Goal: Task Accomplishment & Management: Manage account settings

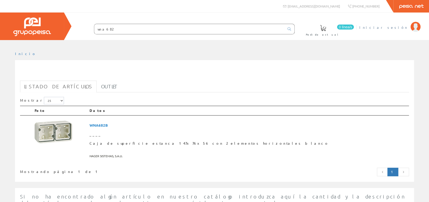
click at [397, 30] on li "Iniciar sesión" at bounding box center [389, 30] width 63 height 19
click at [399, 27] on span "Iniciar sesión" at bounding box center [384, 27] width 49 height 5
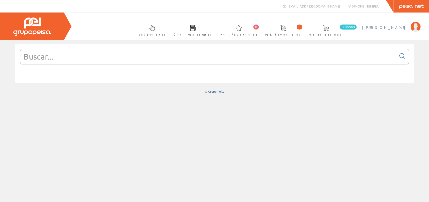
click at [405, 31] on li "[PERSON_NAME] Mi cuenta Mis datos Mis ofertas Mis pedidos Mis albaranes Mis fac…" at bounding box center [391, 30] width 61 height 19
click at [402, 28] on span "[PERSON_NAME]" at bounding box center [385, 27] width 46 height 5
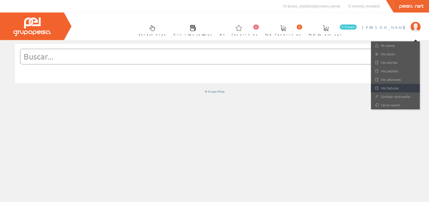
click at [397, 90] on link "Mis facturas" at bounding box center [395, 88] width 49 height 9
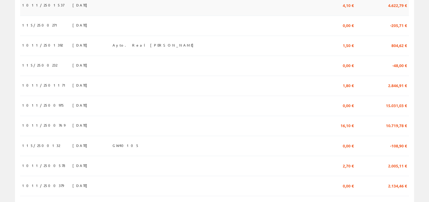
scroll to position [304, 0]
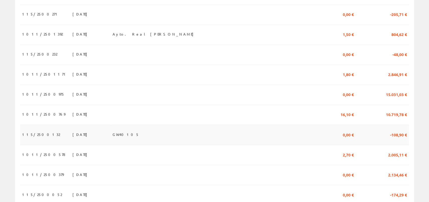
click at [162, 133] on td "GW40105" at bounding box center [193, 135] width 165 height 20
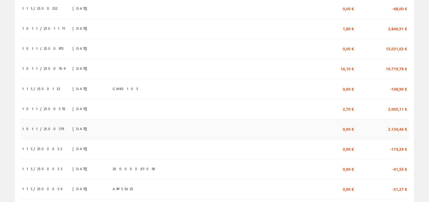
scroll to position [359, 0]
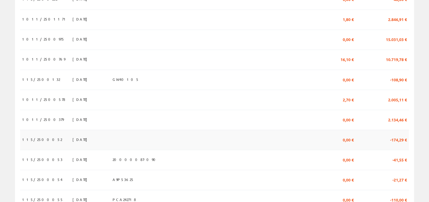
click at [244, 141] on td at bounding box center [193, 140] width 165 height 20
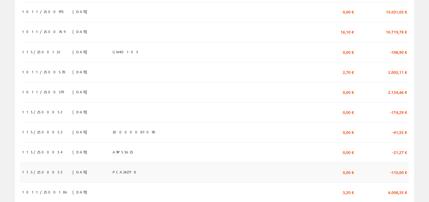
click at [380, 173] on td "-110,00 €" at bounding box center [382, 173] width 53 height 20
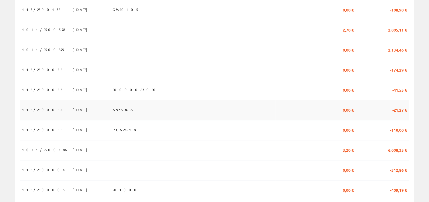
scroll to position [442, 0]
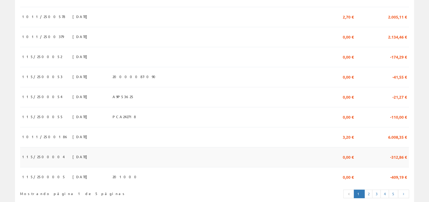
click at [318, 151] on td at bounding box center [297, 158] width 43 height 20
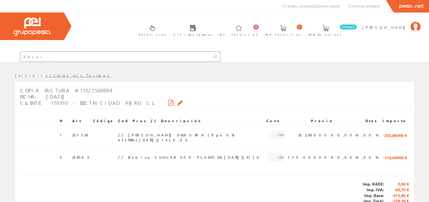
click at [151, 175] on div "Imp. RAEE: 0,00 € Imp. IVA: -65,70 € Imp. Base: -312,86 € Imp. Total: -378,56 €" at bounding box center [214, 193] width 389 height 36
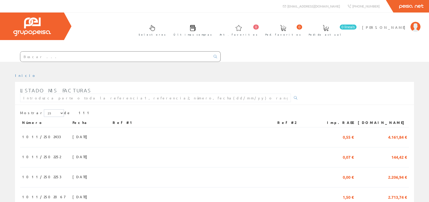
scroll to position [442, 0]
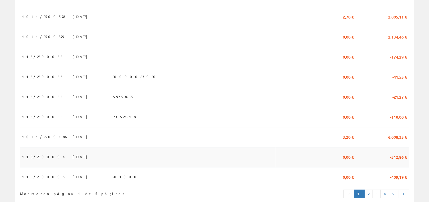
click at [352, 157] on td "0,00 €" at bounding box center [337, 158] width 38 height 20
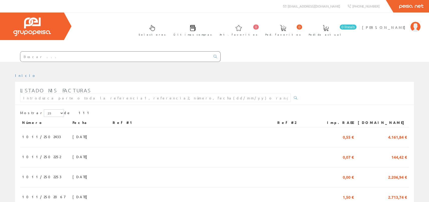
scroll to position [442, 0]
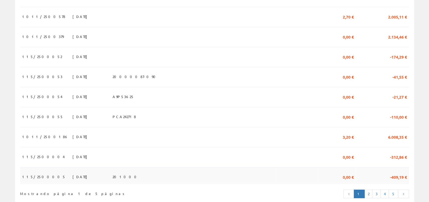
click at [356, 182] on td "0,00 €" at bounding box center [337, 176] width 38 height 17
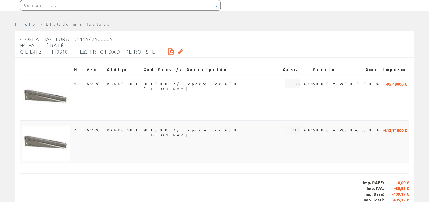
scroll to position [75, 0]
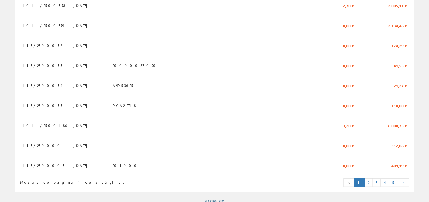
scroll to position [456, 0]
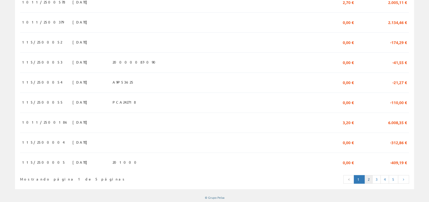
click at [371, 178] on link "2" at bounding box center [369, 180] width 8 height 9
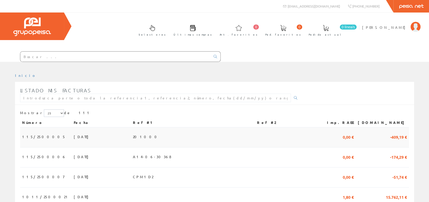
scroll to position [28, 0]
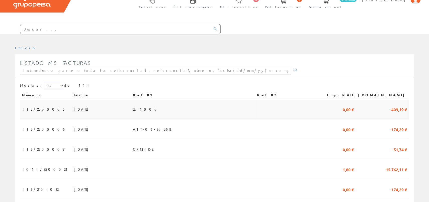
click at [271, 106] on td at bounding box center [286, 110] width 63 height 20
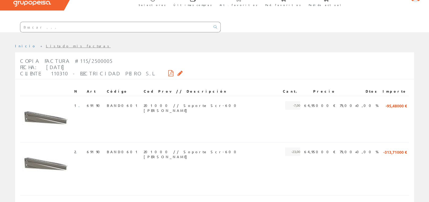
scroll to position [55, 0]
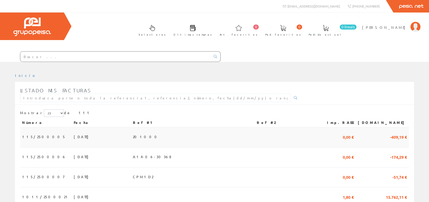
scroll to position [28, 0]
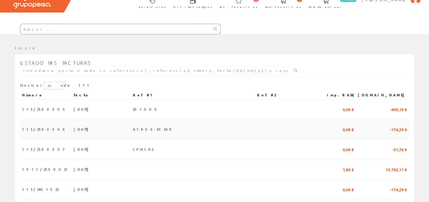
click at [303, 125] on td at bounding box center [286, 130] width 63 height 20
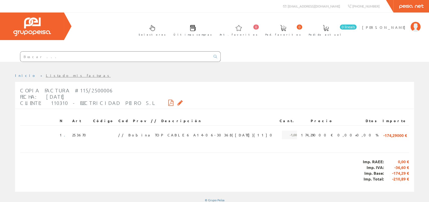
click at [168, 102] on icon at bounding box center [170, 103] width 5 height 4
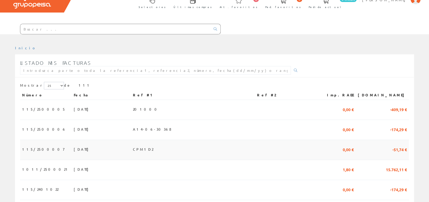
scroll to position [55, 0]
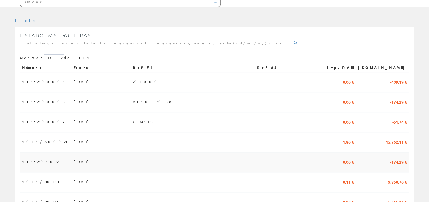
click at [300, 153] on td at bounding box center [286, 163] width 63 height 20
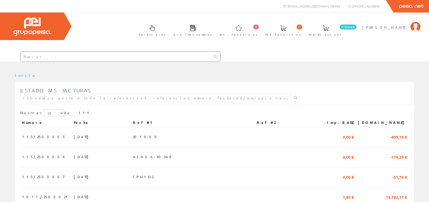
scroll to position [55, 0]
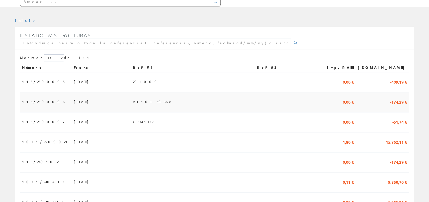
click at [315, 106] on td at bounding box center [286, 103] width 63 height 20
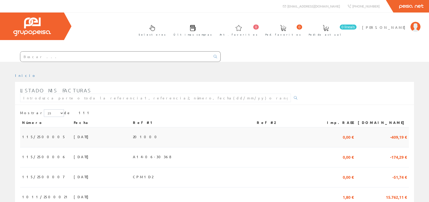
scroll to position [55, 0]
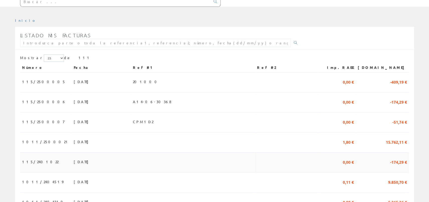
click at [308, 159] on td at bounding box center [286, 163] width 63 height 20
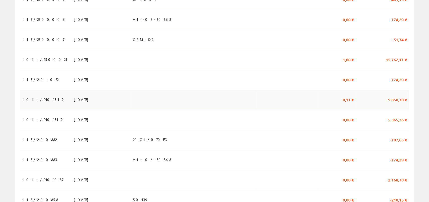
scroll to position [138, 0]
click at [318, 136] on td at bounding box center [286, 140] width 63 height 20
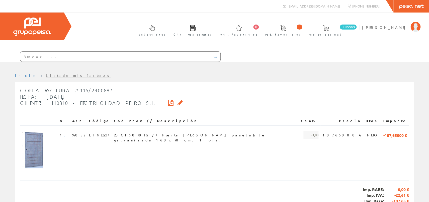
scroll to position [30, 0]
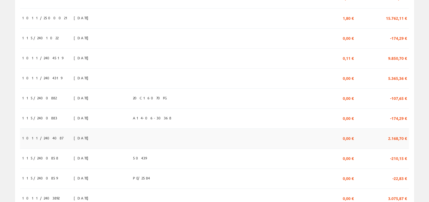
scroll to position [193, 0]
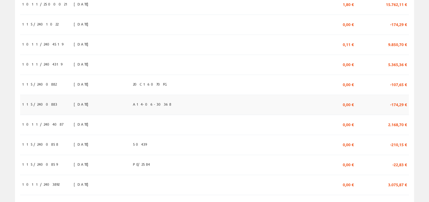
click at [287, 105] on td at bounding box center [286, 105] width 63 height 20
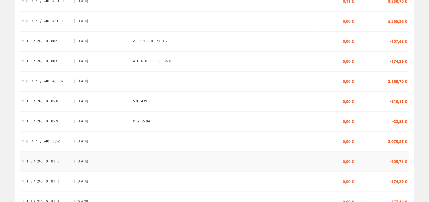
scroll to position [248, 0]
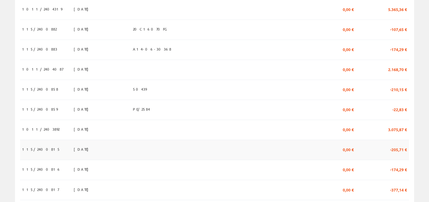
click at [299, 151] on td at bounding box center [286, 150] width 63 height 20
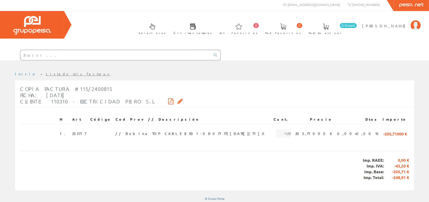
scroll to position [3, 0]
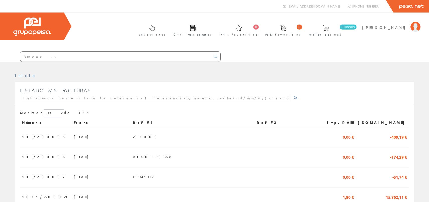
scroll to position [248, 0]
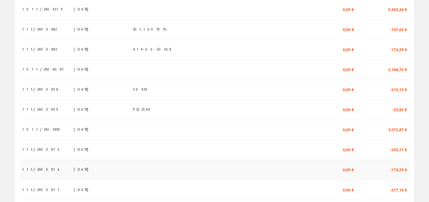
click at [318, 165] on td at bounding box center [286, 170] width 63 height 20
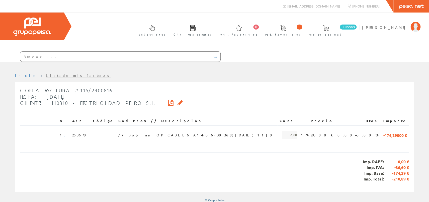
click at [131, 104] on div "Copia Factura #115/2400816 Fecha: 31/10/2024 Cliente: 110310 - ELECTRICIDAD PEI…" at bounding box center [101, 97] width 163 height 24
click at [168, 102] on icon at bounding box center [170, 103] width 5 height 4
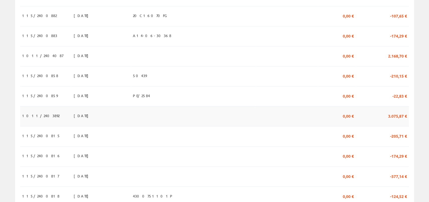
scroll to position [276, 0]
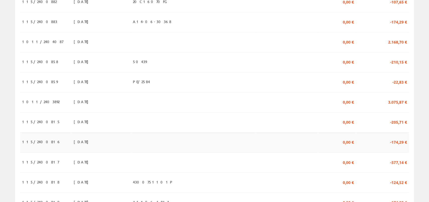
click at [246, 138] on td at bounding box center [193, 142] width 124 height 20
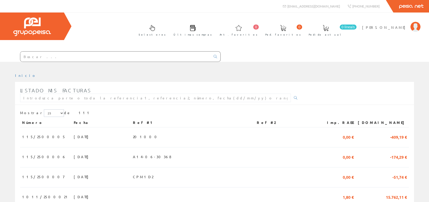
scroll to position [276, 0]
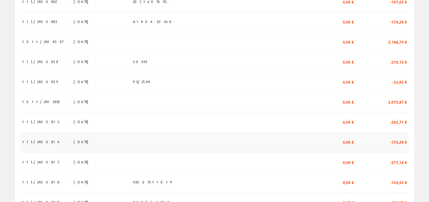
click at [278, 140] on td at bounding box center [286, 142] width 63 height 20
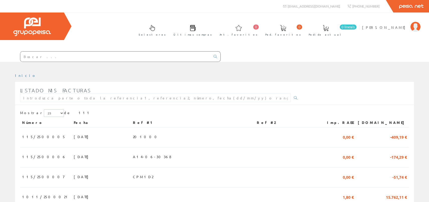
scroll to position [276, 0]
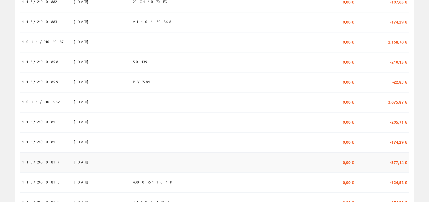
click at [318, 160] on td at bounding box center [286, 163] width 63 height 20
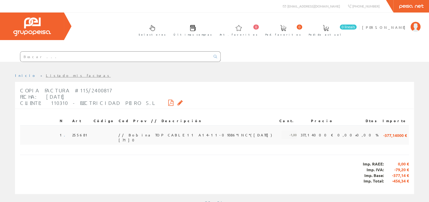
scroll to position [3, 0]
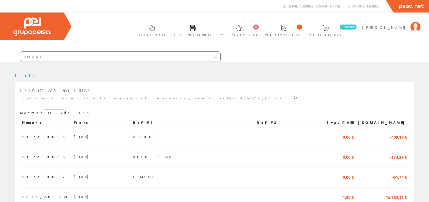
scroll to position [276, 0]
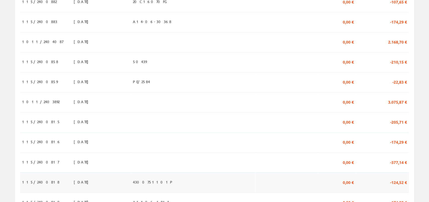
click at [255, 181] on td "4300751101P" at bounding box center [193, 183] width 124 height 20
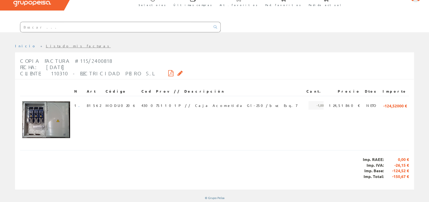
scroll to position [30, 0]
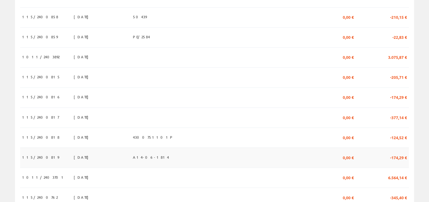
scroll to position [331, 0]
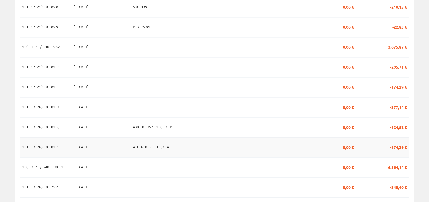
click at [182, 147] on td "A14-06-1814" at bounding box center [193, 148] width 124 height 20
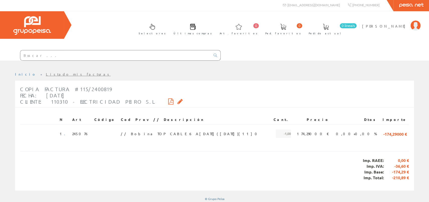
scroll to position [3, 0]
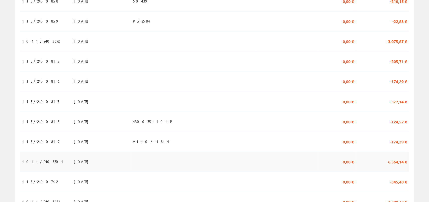
scroll to position [359, 0]
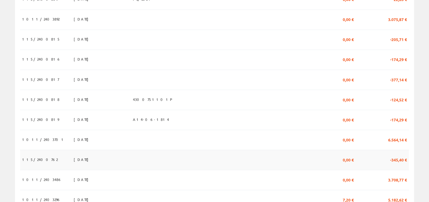
click at [280, 161] on td at bounding box center [286, 160] width 63 height 20
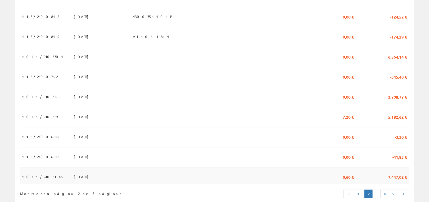
scroll to position [456, 0]
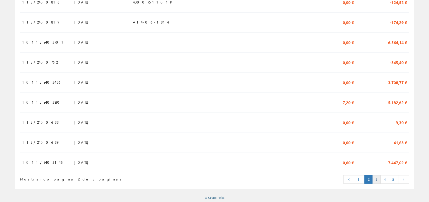
click at [377, 178] on link "3" at bounding box center [376, 180] width 9 height 9
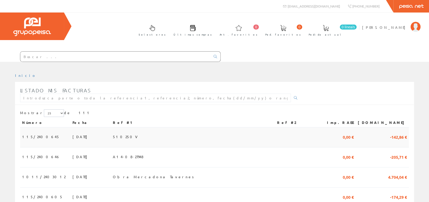
click at [275, 138] on td "510250V" at bounding box center [193, 138] width 164 height 20
click at [346, 157] on td "0,00 €" at bounding box center [337, 158] width 38 height 20
